Goal: Navigation & Orientation: Find specific page/section

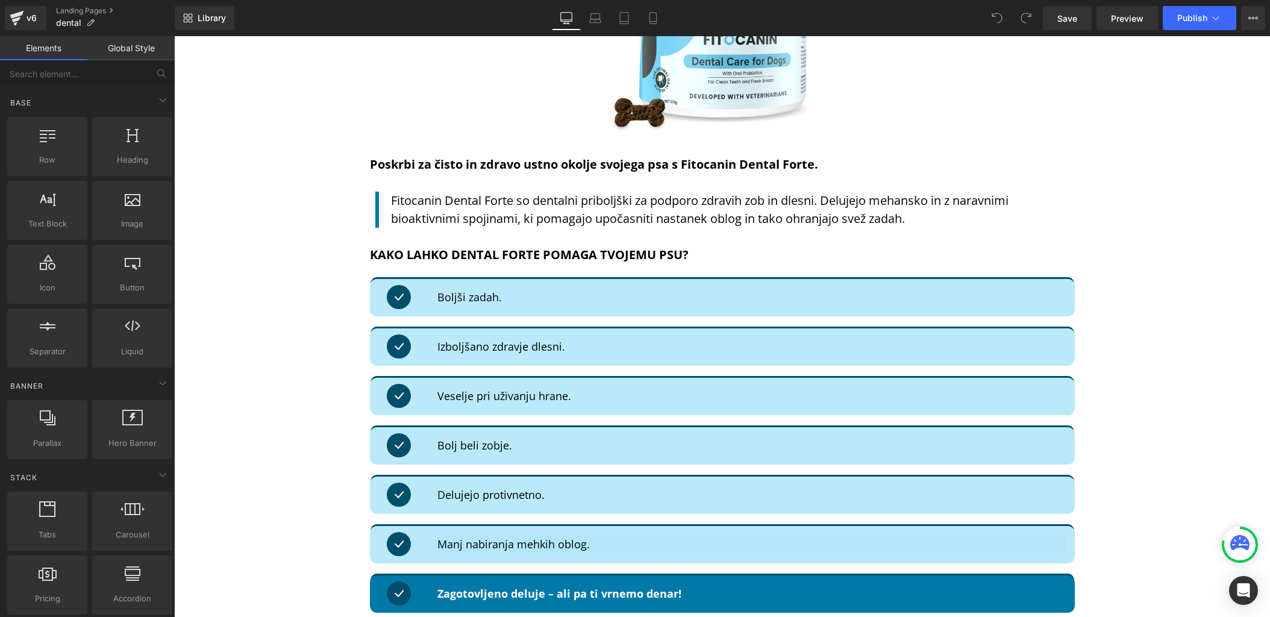
scroll to position [3247, 0]
click at [33, 17] on div "v6" at bounding box center [31, 18] width 15 height 16
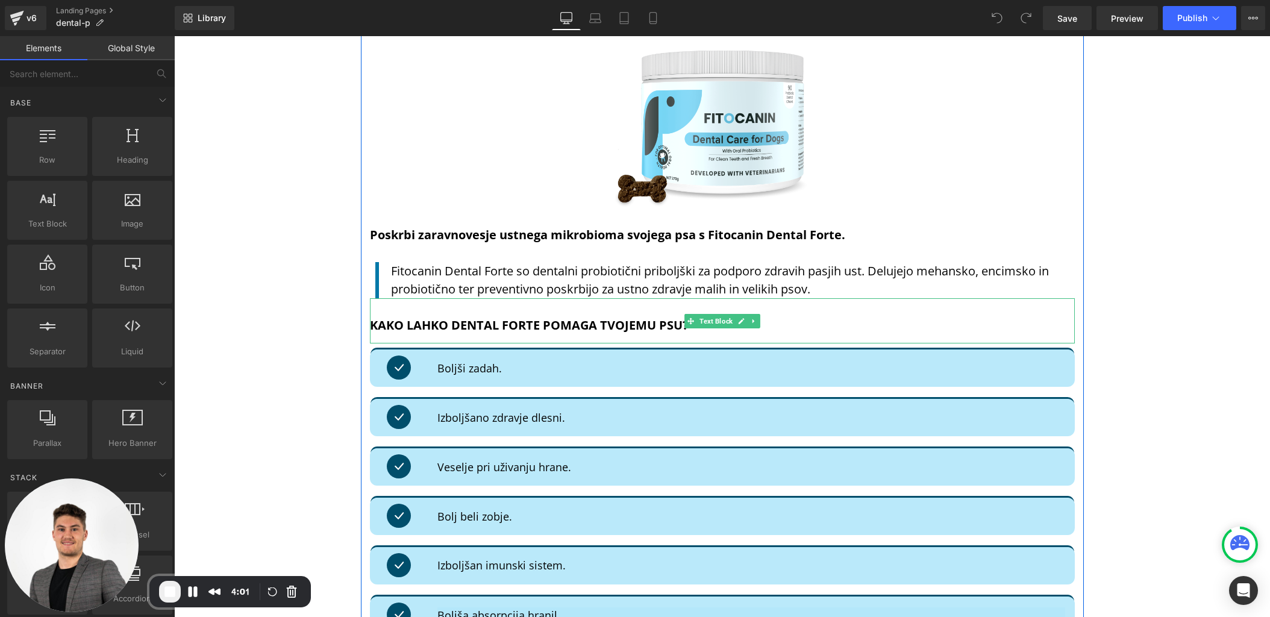
scroll to position [1168, 0]
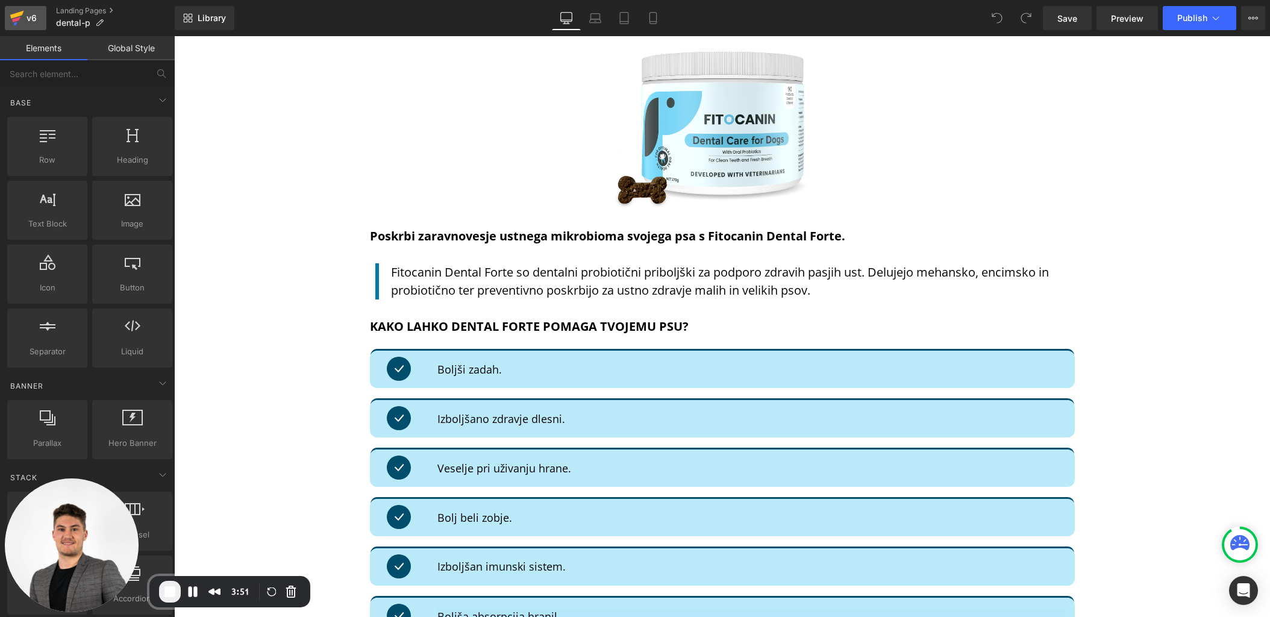
click at [27, 19] on div "v6" at bounding box center [31, 18] width 15 height 16
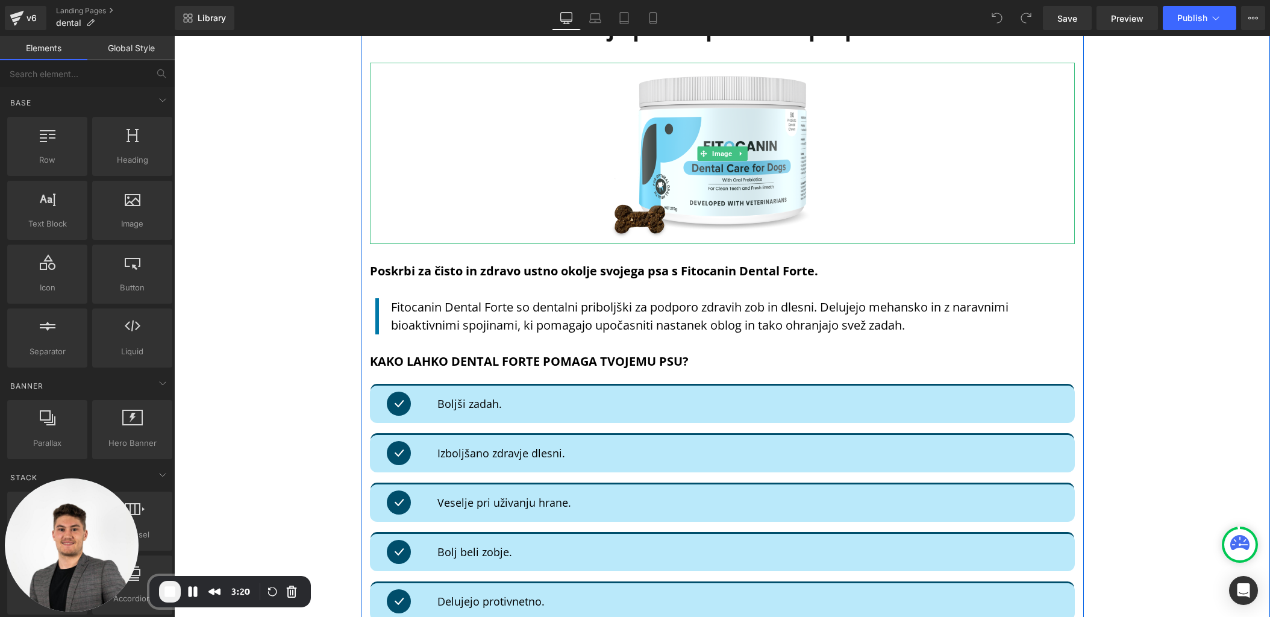
scroll to position [3210, 0]
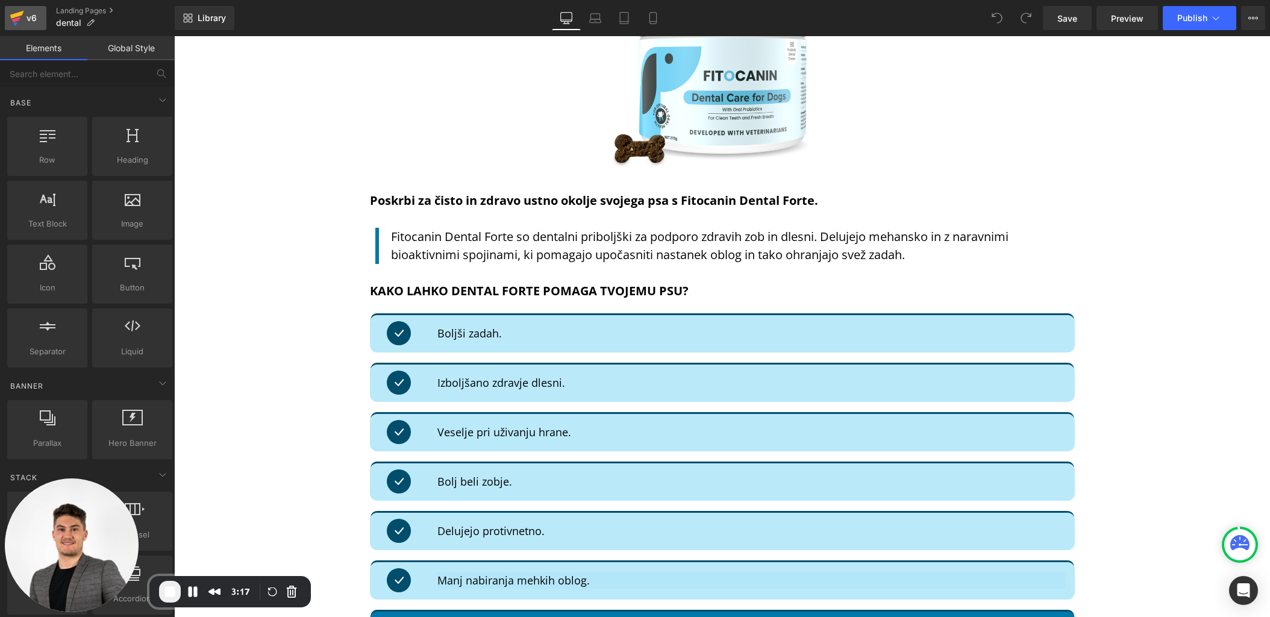
click at [22, 19] on icon at bounding box center [17, 18] width 14 height 30
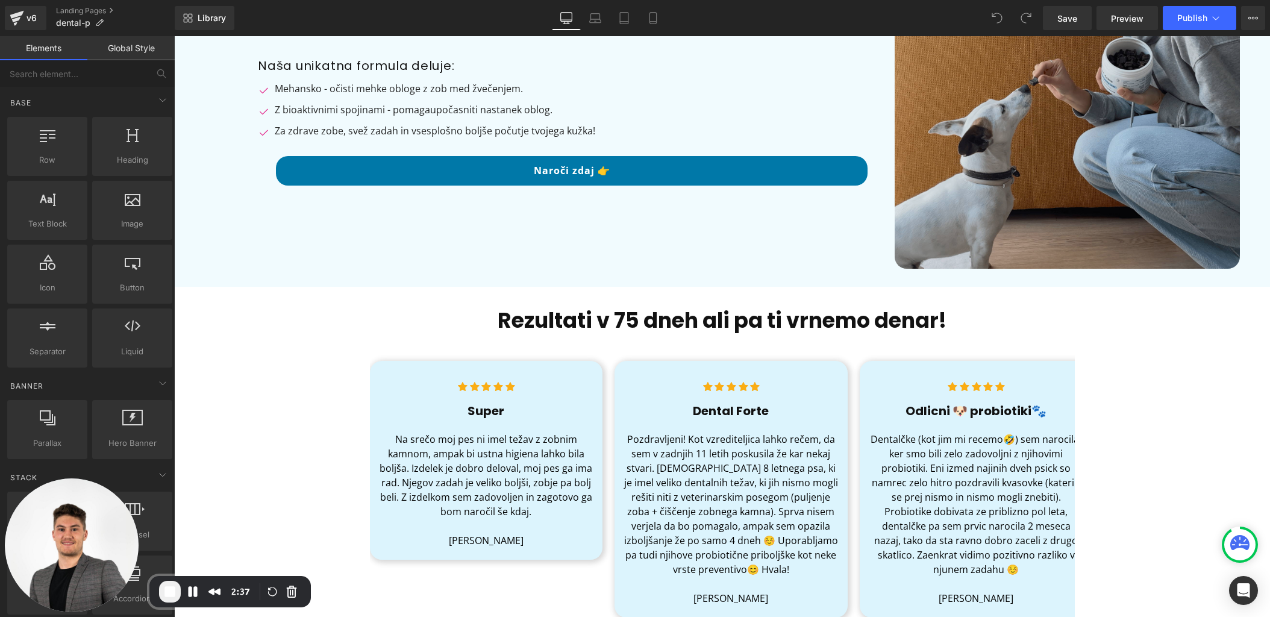
scroll to position [234, 0]
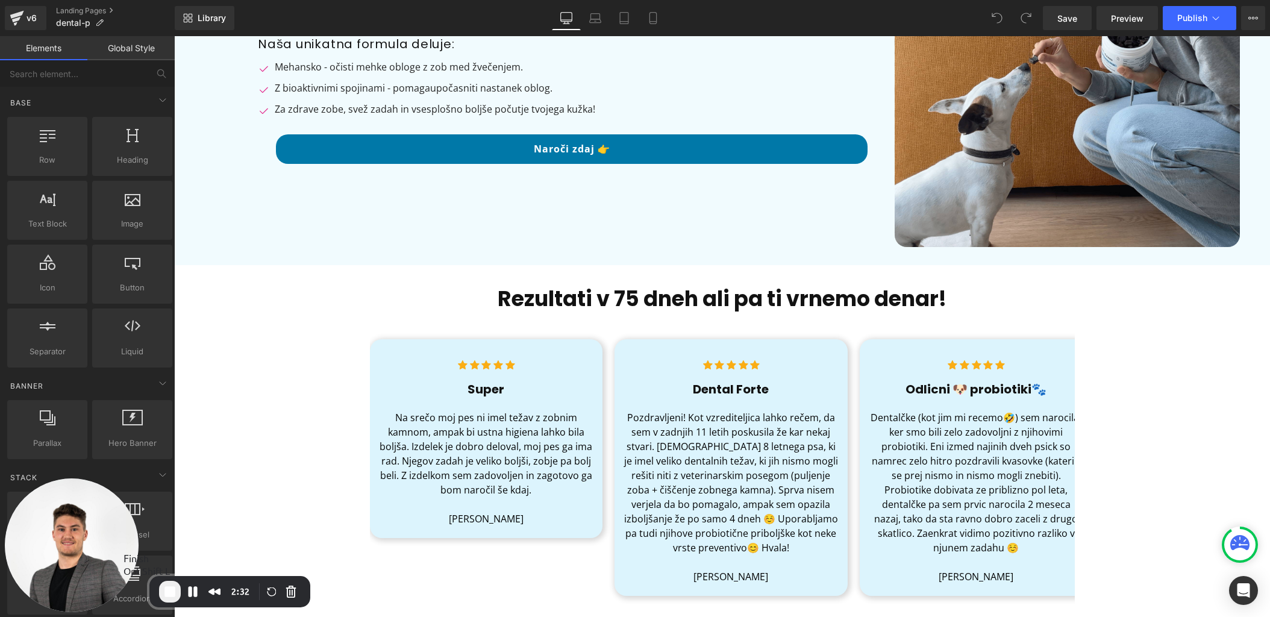
drag, startPoint x: 167, startPoint y: 594, endPoint x: 33, endPoint y: 515, distance: 156.1
click at [167, 594] on span "End Recording" at bounding box center [170, 591] width 14 height 14
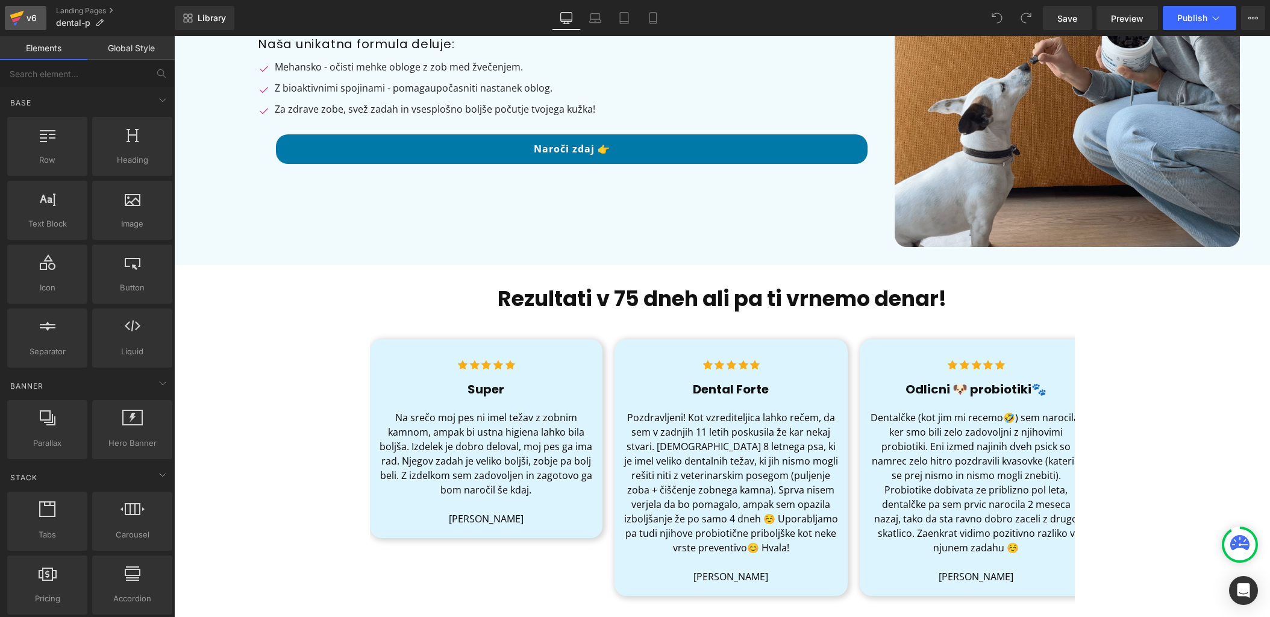
click at [19, 7] on icon at bounding box center [17, 18] width 14 height 30
